Goal: Task Accomplishment & Management: Manage account settings

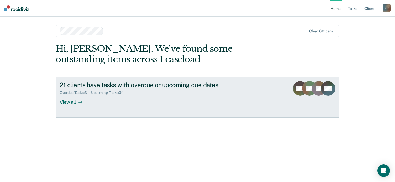
click at [196, 86] on div "21 clients have tasks with overdue or upcoming due dates" at bounding box center [150, 84] width 181 height 7
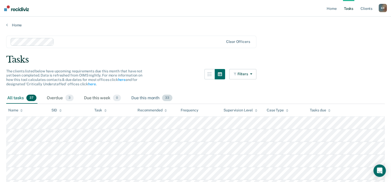
click at [149, 98] on div "Due this month 33" at bounding box center [151, 98] width 43 height 11
click at [106, 111] on icon at bounding box center [105, 111] width 3 height 1
drag, startPoint x: 12, startPoint y: 9, endPoint x: 288, endPoint y: 34, distance: 277.0
click at [385, 5] on div "K R" at bounding box center [383, 8] width 8 height 8
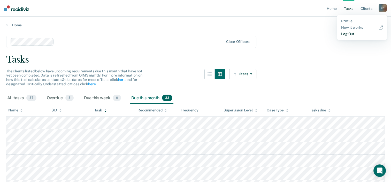
click at [346, 36] on link "Log Out" at bounding box center [362, 34] width 42 height 4
